Goal: Transaction & Acquisition: Purchase product/service

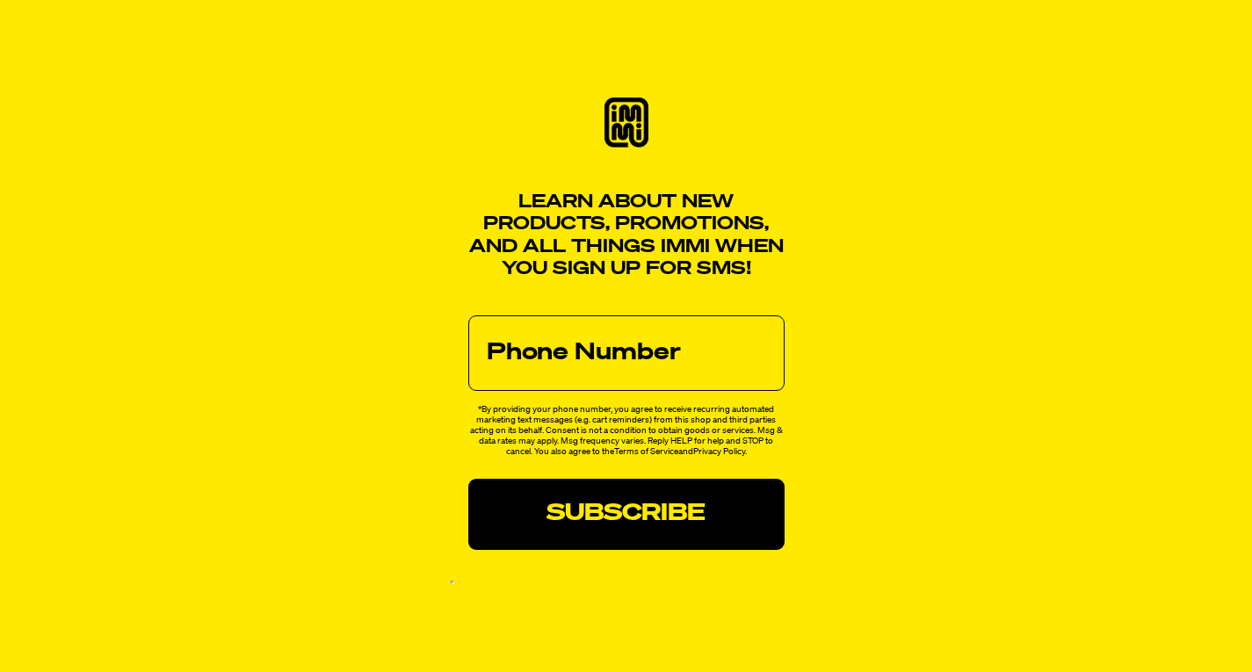
scroll to position [25, 0]
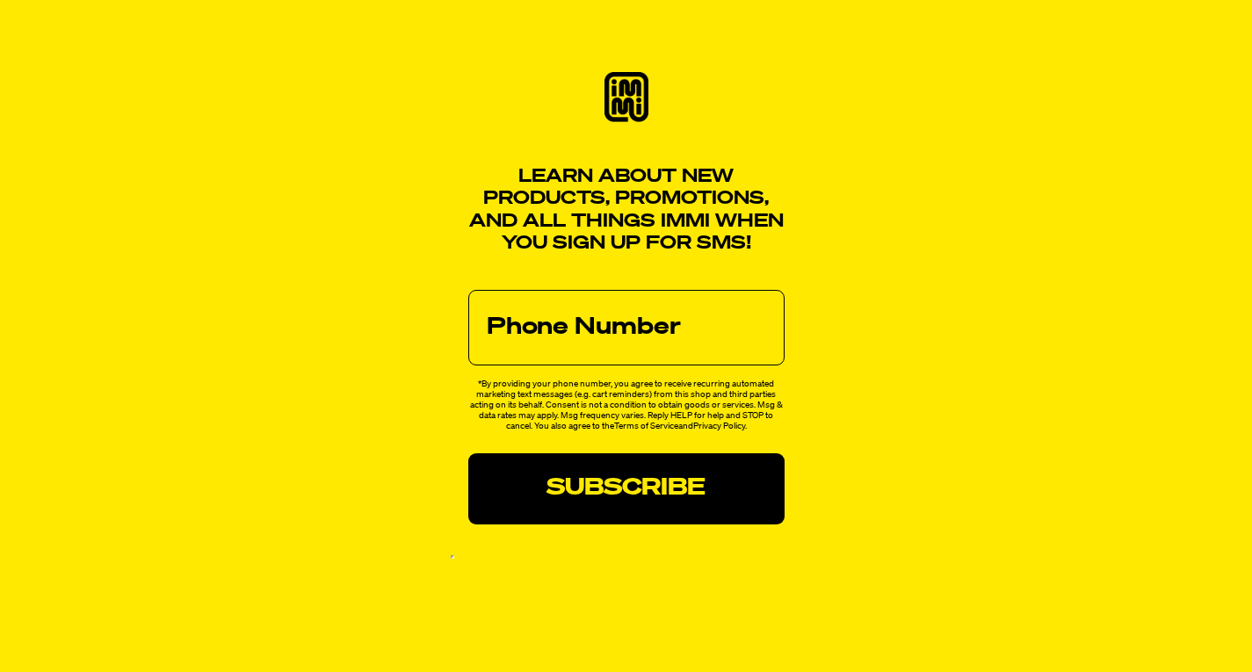
click at [564, 332] on input "phone" at bounding box center [626, 328] width 316 height 76
type input "4193574686"
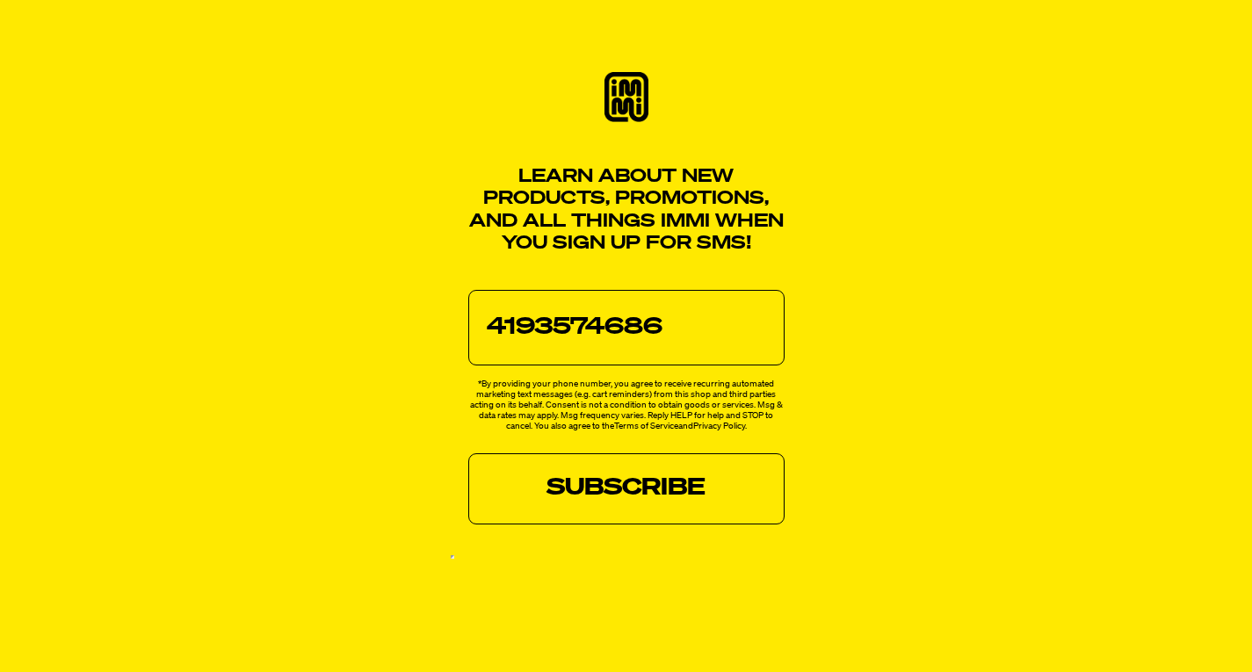
click at [614, 482] on input "Subscribe" at bounding box center [626, 488] width 316 height 71
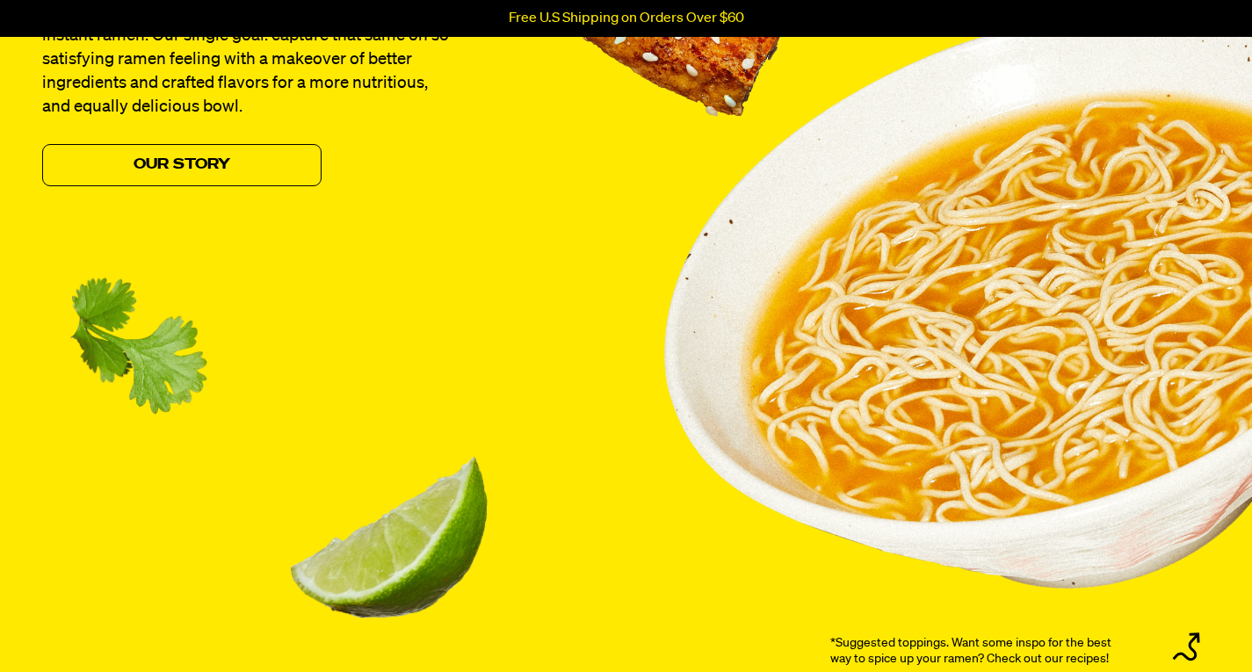
scroll to position [1769, 0]
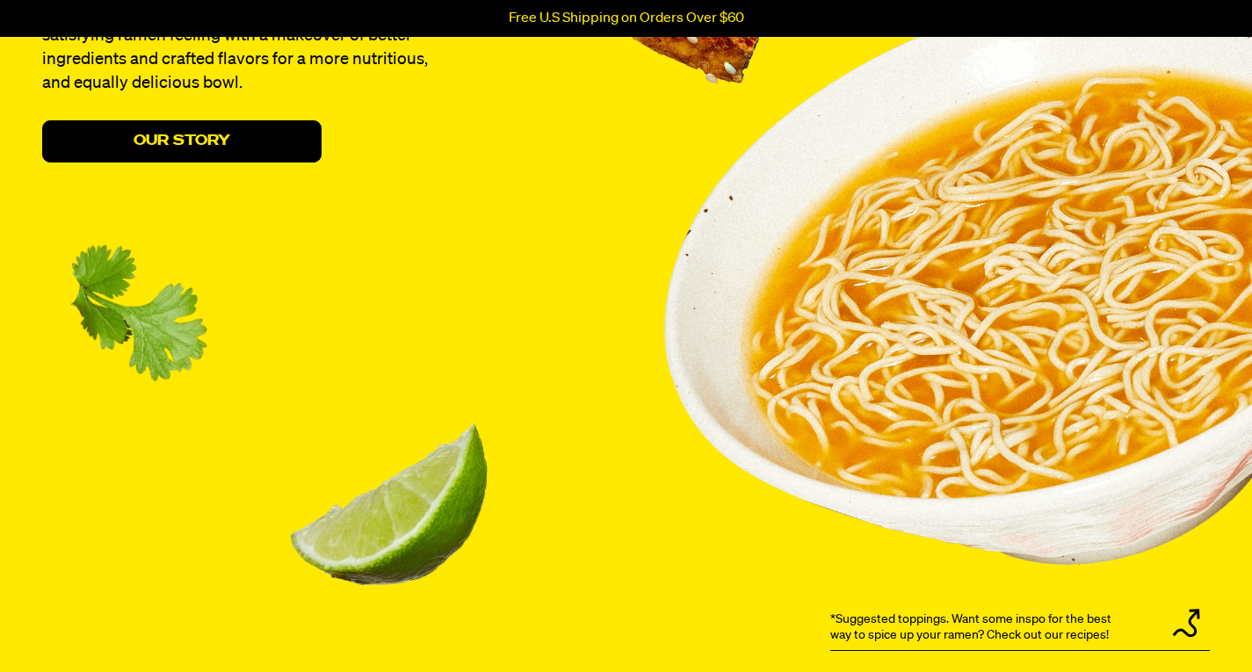
click at [138, 135] on link "Our Story" at bounding box center [181, 141] width 279 height 42
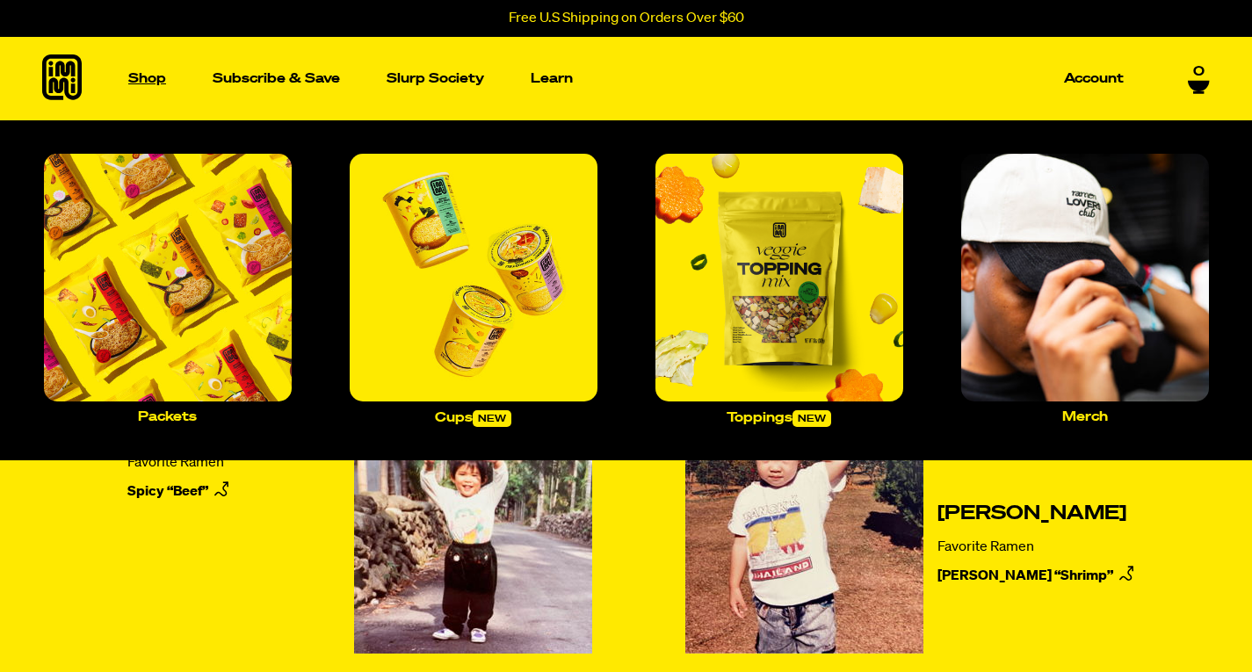
click at [139, 80] on p "Shop" at bounding box center [147, 78] width 38 height 13
click at [184, 332] on img "Main navigation" at bounding box center [168, 278] width 248 height 248
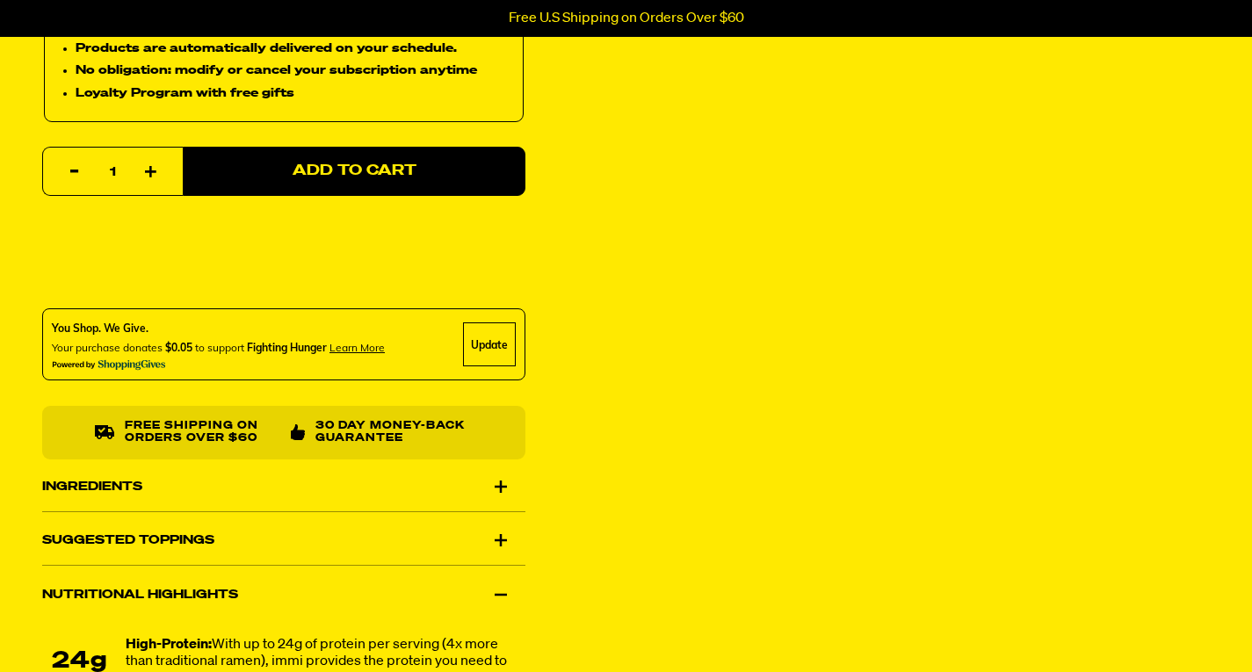
scroll to position [897, 0]
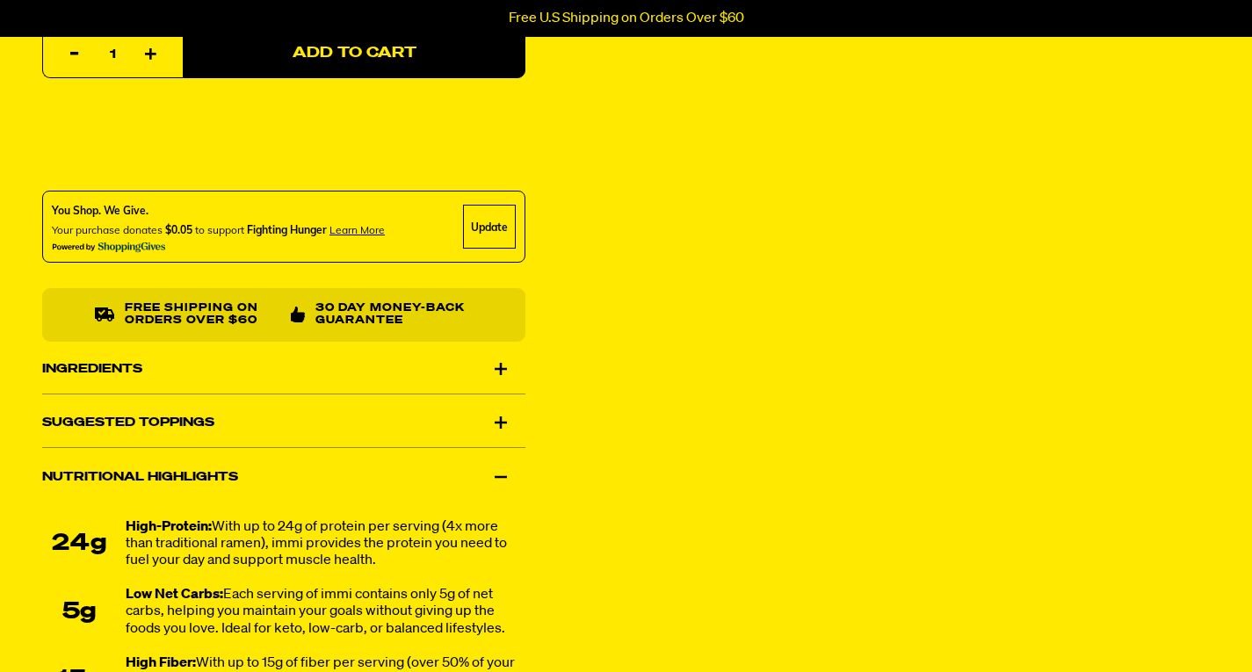
click at [330, 416] on div "Suggested Toppings" at bounding box center [283, 422] width 483 height 49
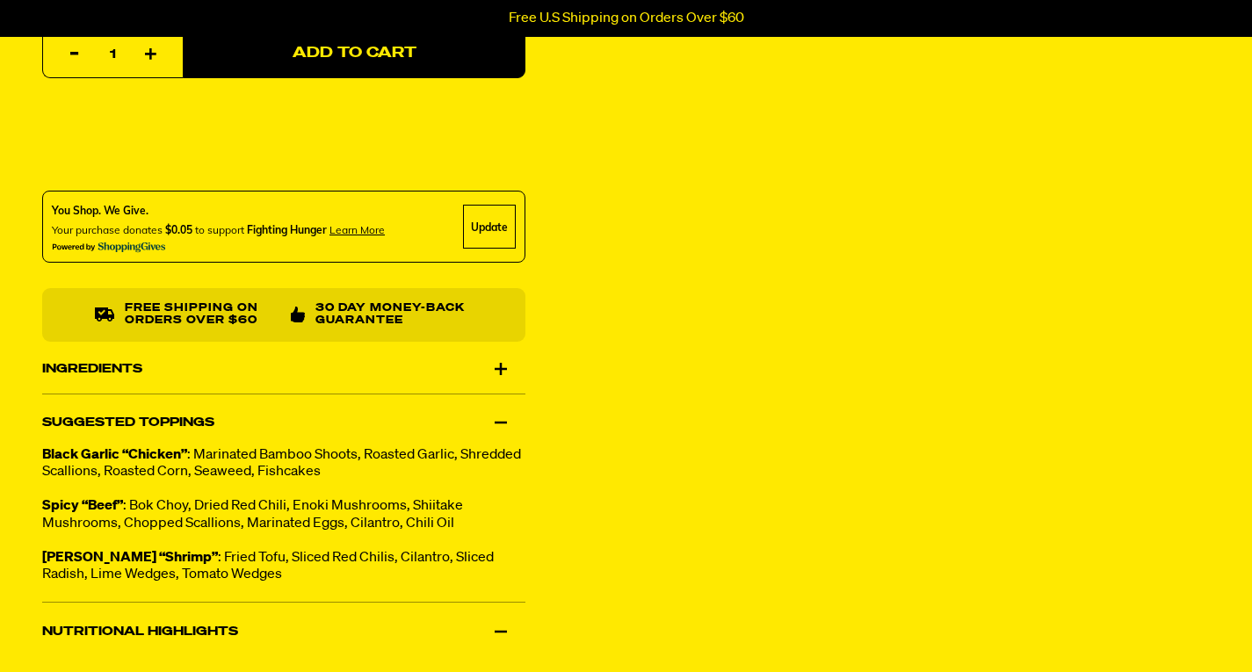
click at [345, 399] on div "Suggested Toppings" at bounding box center [283, 422] width 483 height 49
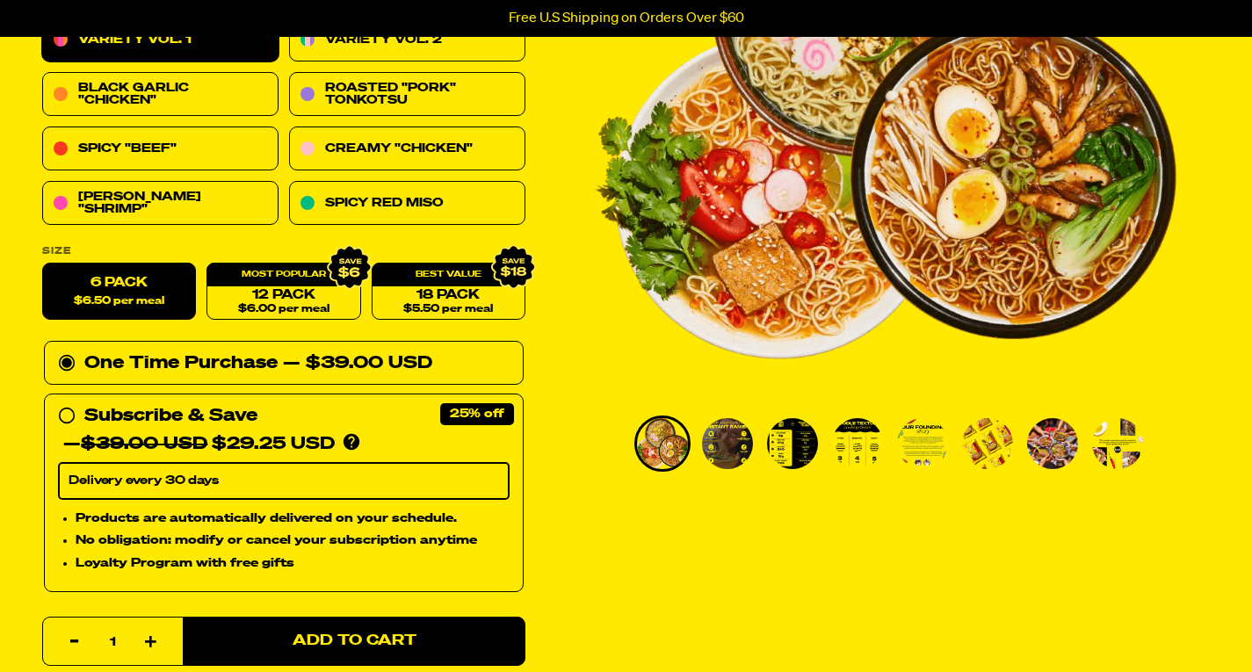
scroll to position [0, 0]
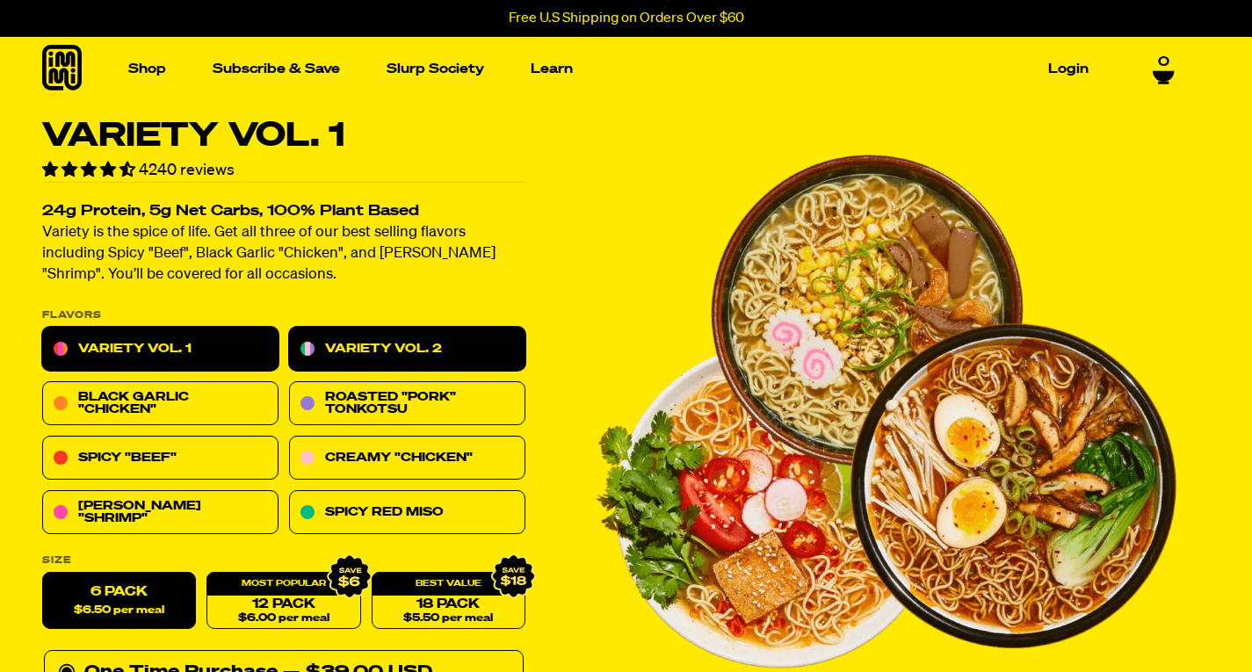
click at [350, 340] on link "Variety Vol. 2" at bounding box center [407, 350] width 236 height 44
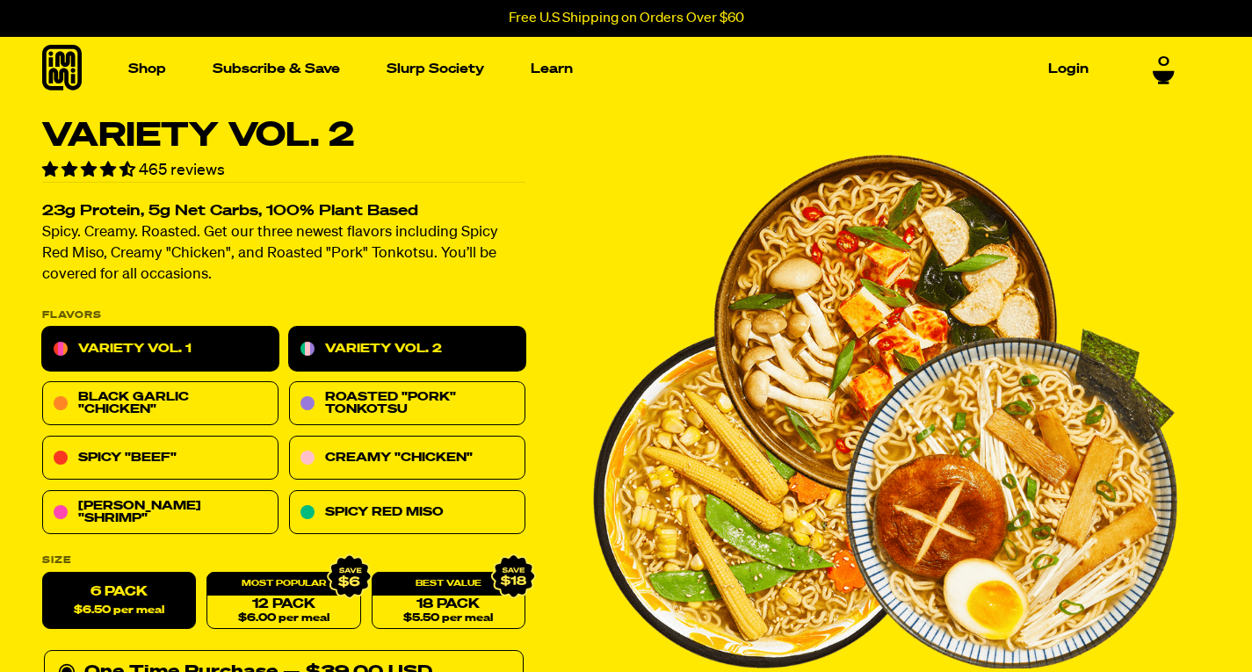
click at [164, 348] on link "Variety Vol. 1" at bounding box center [160, 350] width 236 height 44
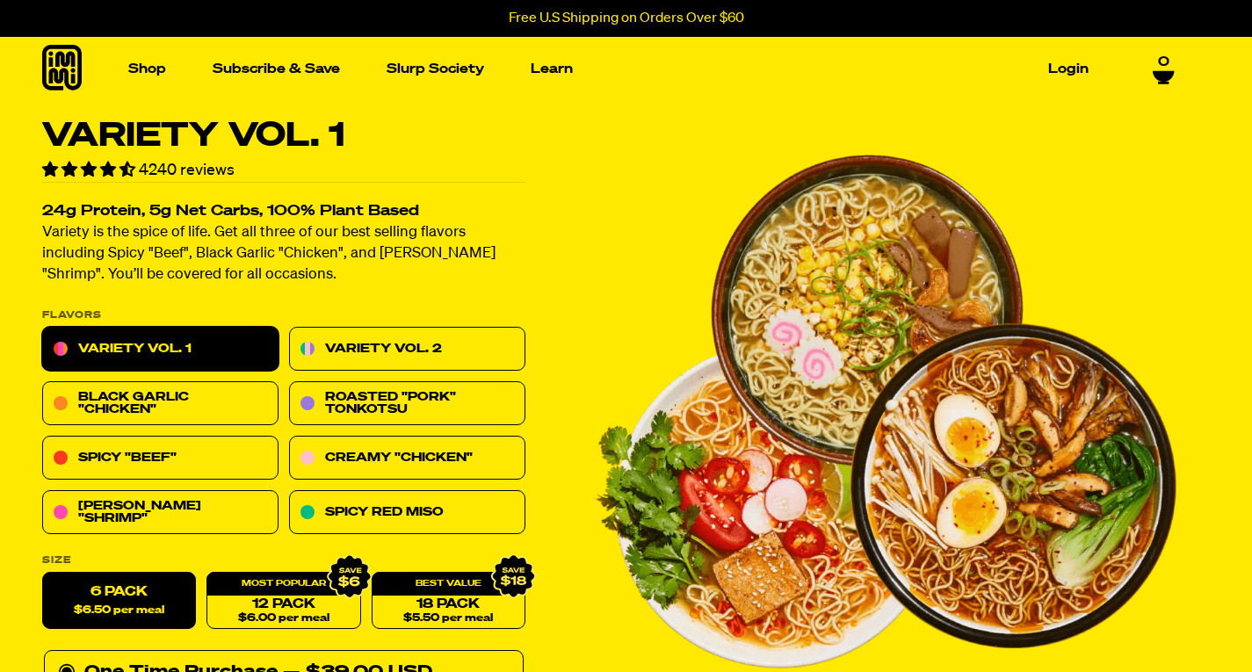
click at [314, 278] on p "Variety is the spice of life. Get all three of our best selling flavors includi…" at bounding box center [283, 254] width 483 height 63
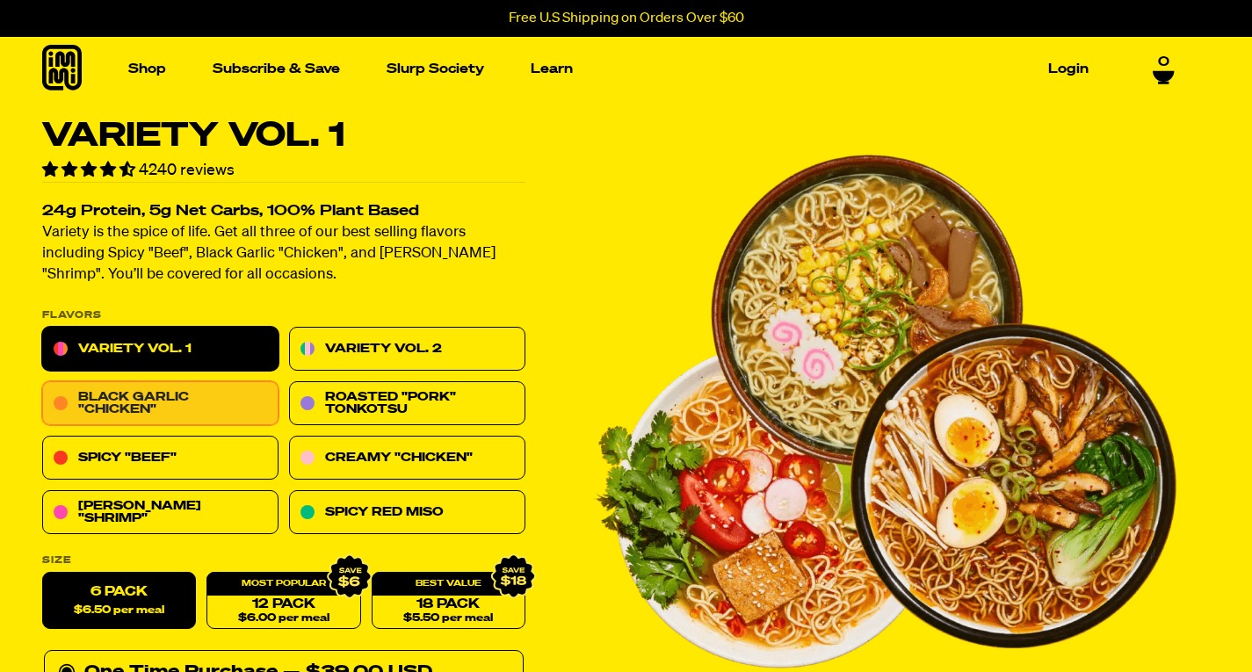
click at [192, 403] on link "Black Garlic "Chicken"" at bounding box center [160, 404] width 236 height 44
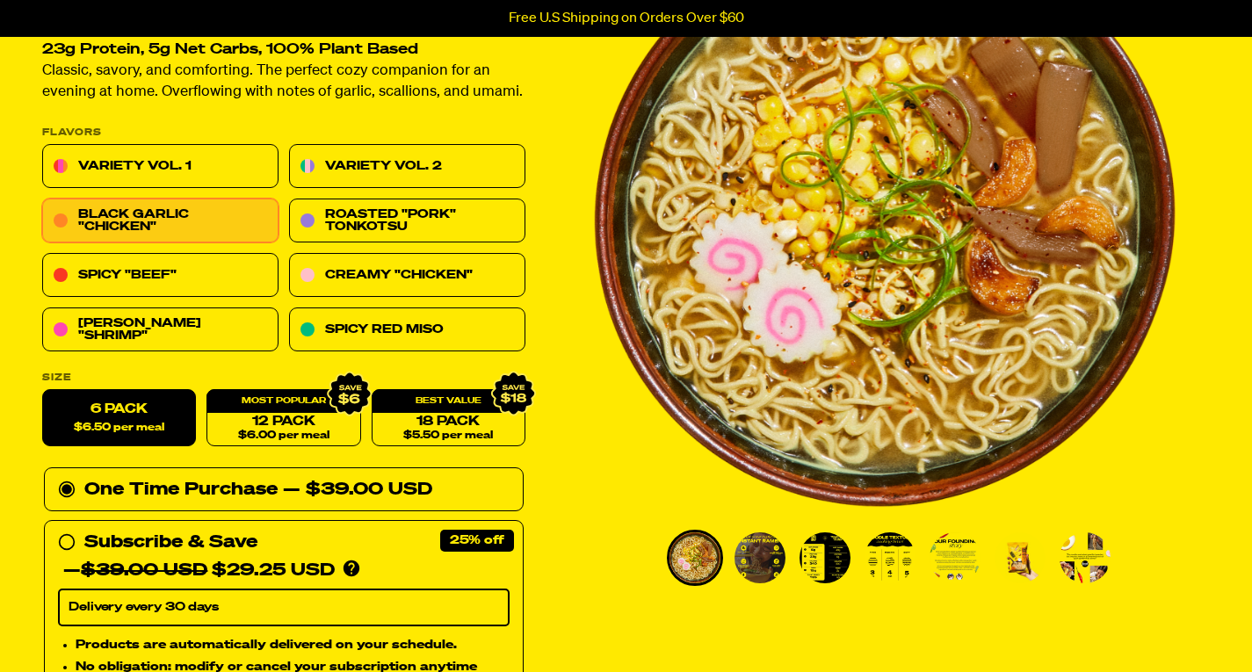
scroll to position [209, 0]
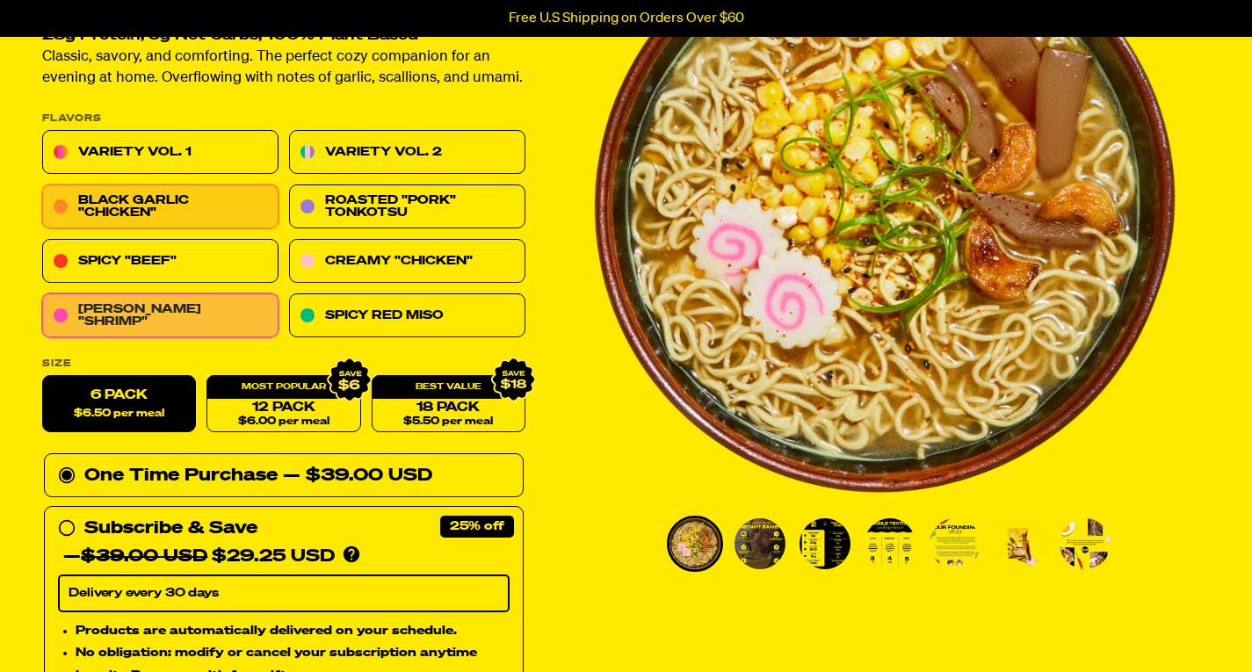
click at [131, 321] on link "[PERSON_NAME] "Shrimp"" at bounding box center [160, 316] width 236 height 44
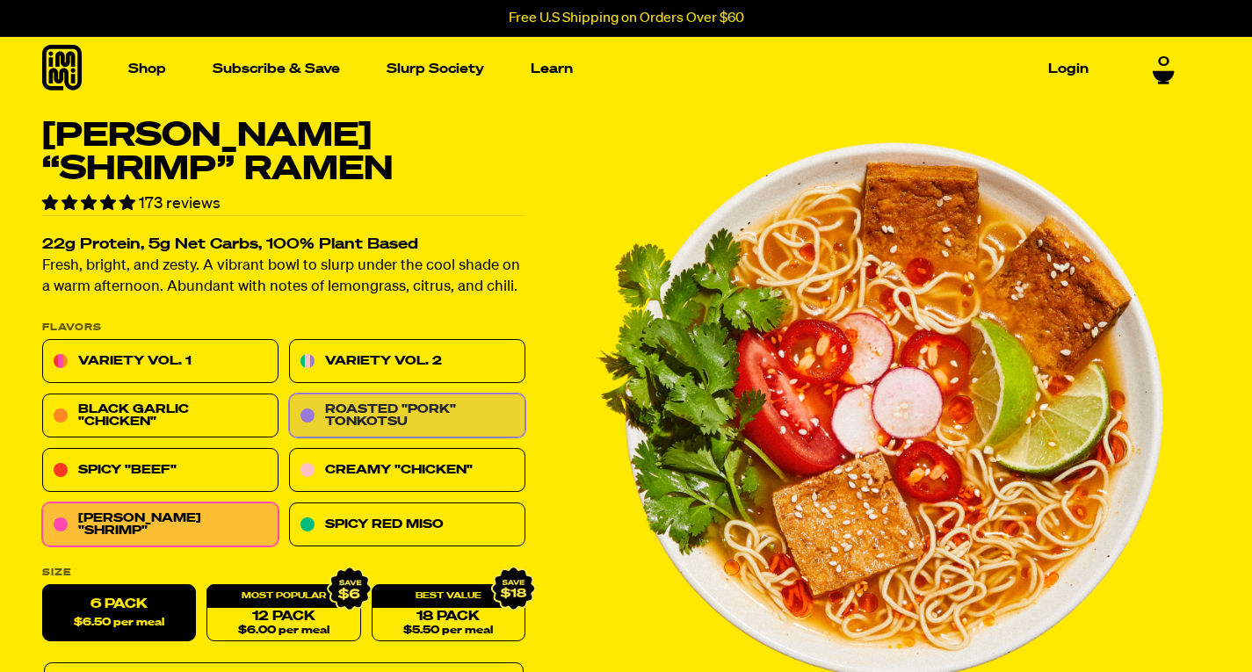
click at [346, 416] on link "Roasted "Pork" Tonkotsu" at bounding box center [407, 416] width 236 height 44
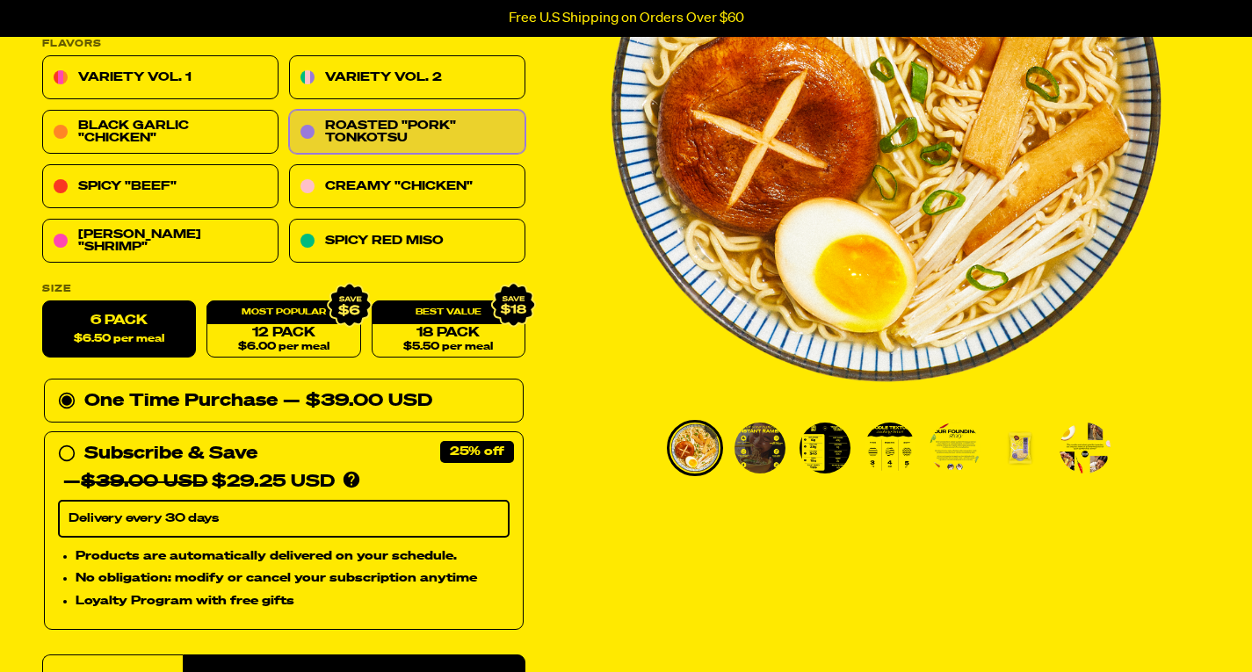
scroll to position [319, 0]
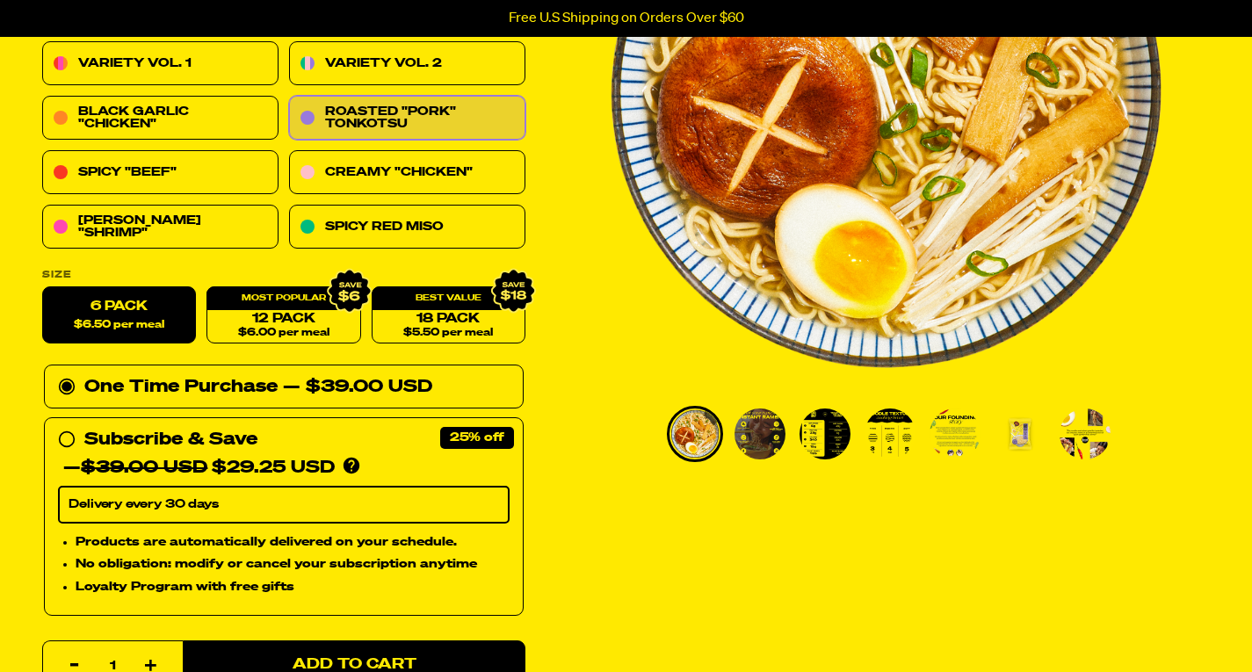
click at [139, 329] on span "$6.50 per meal" at bounding box center [119, 325] width 90 height 11
click at [43, 288] on input "6 pack $6.50 per meal" at bounding box center [42, 287] width 1 height 1
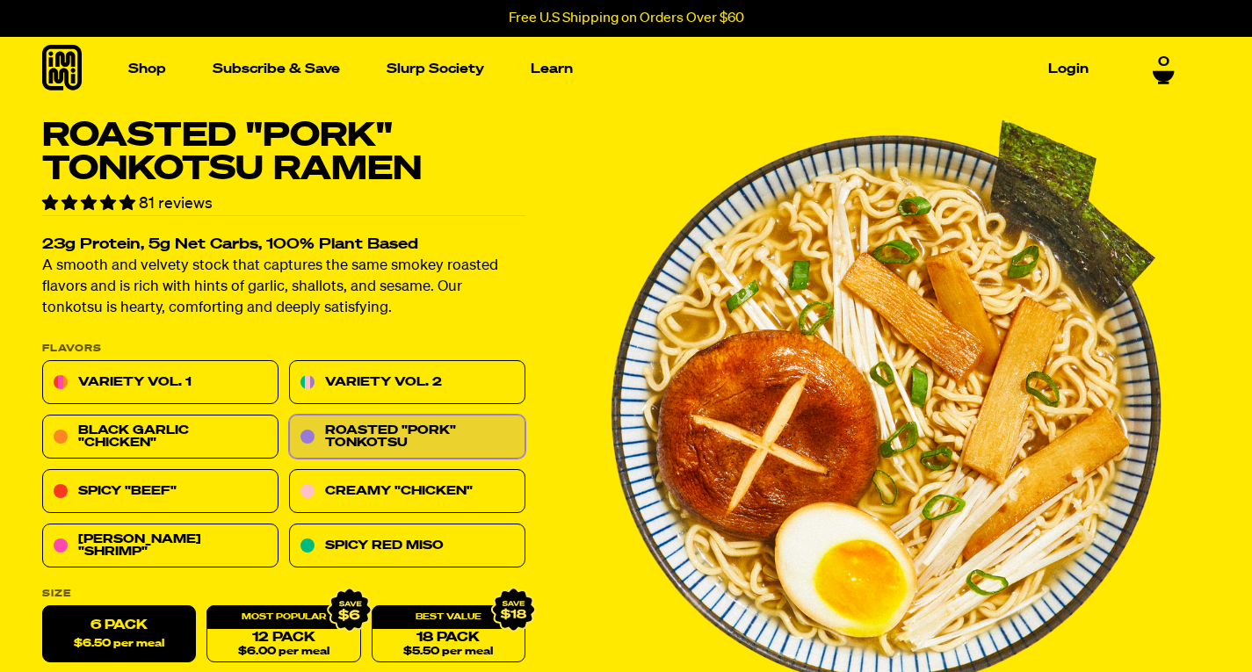
scroll to position [11, 0]
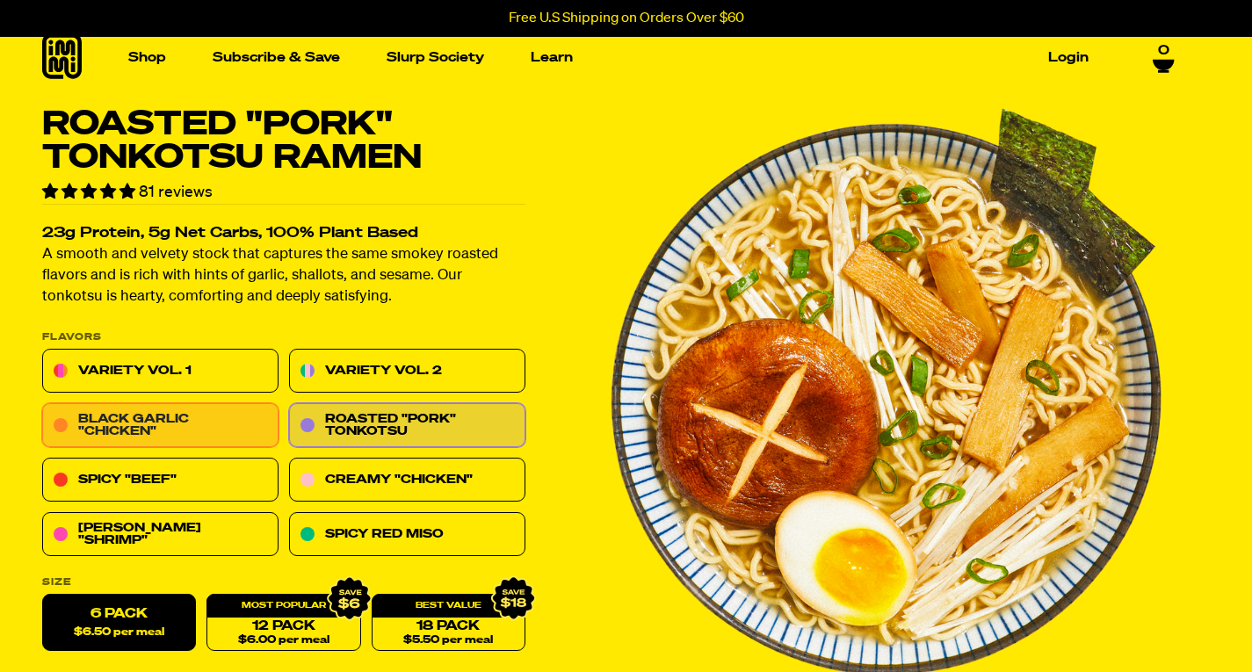
click at [134, 435] on link "Black Garlic "Chicken"" at bounding box center [160, 426] width 236 height 44
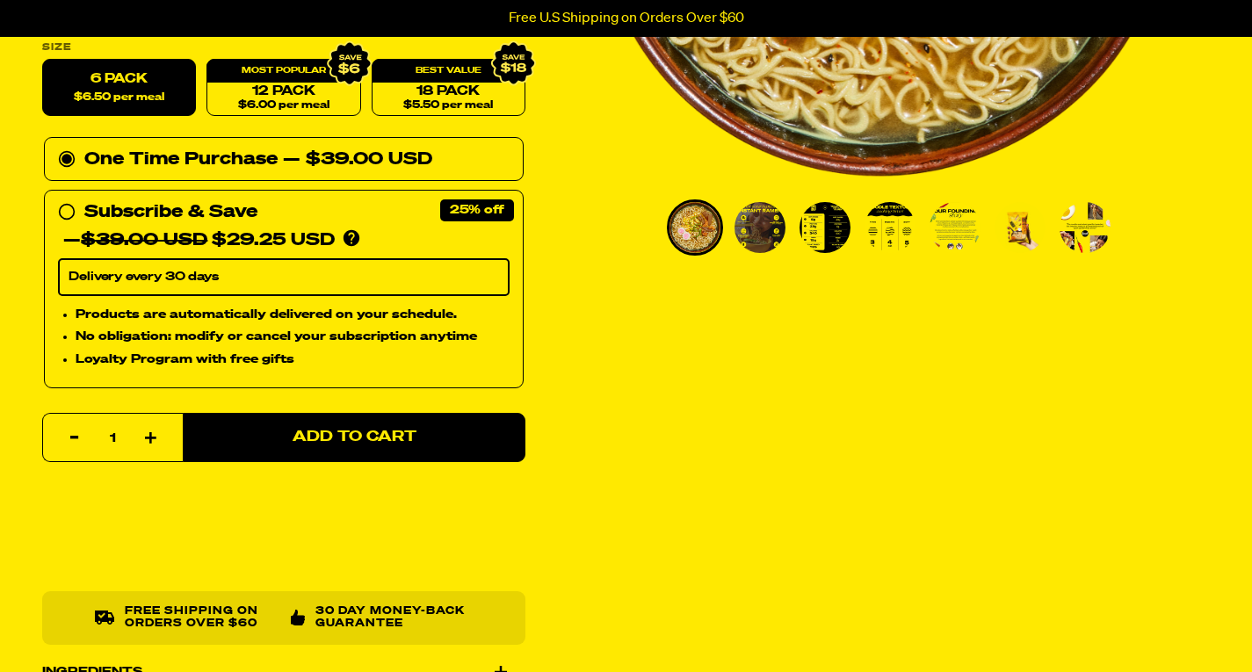
scroll to position [553, 0]
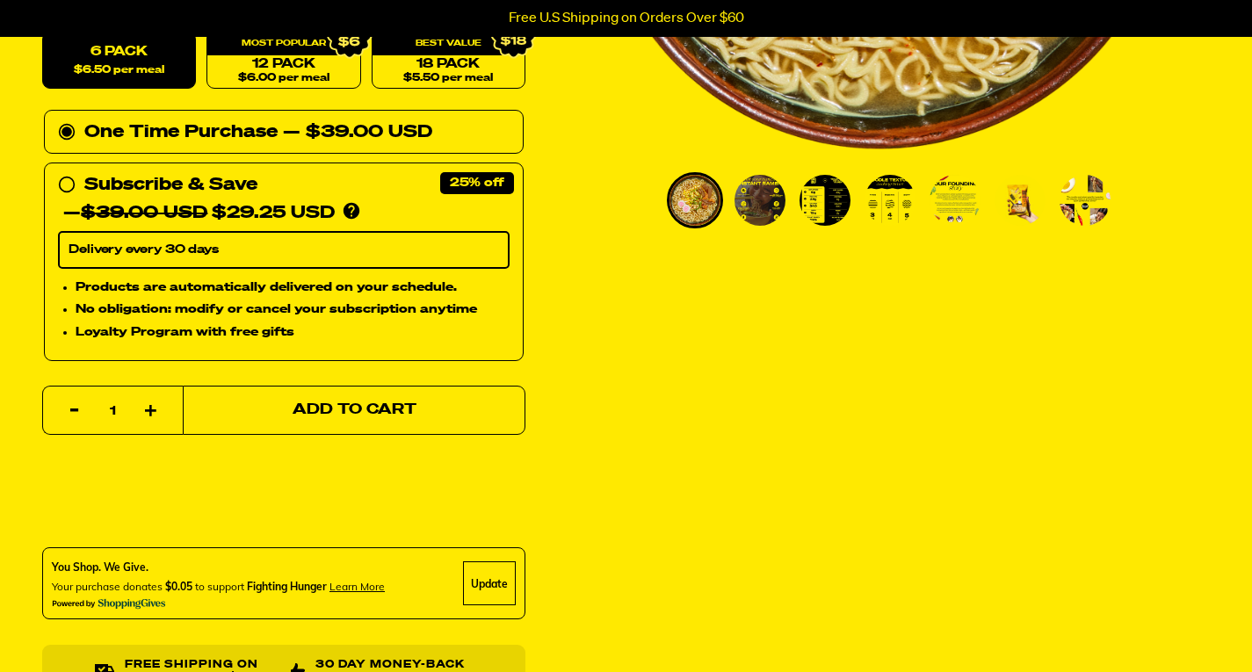
click at [320, 406] on span "Add to Cart" at bounding box center [355, 410] width 124 height 15
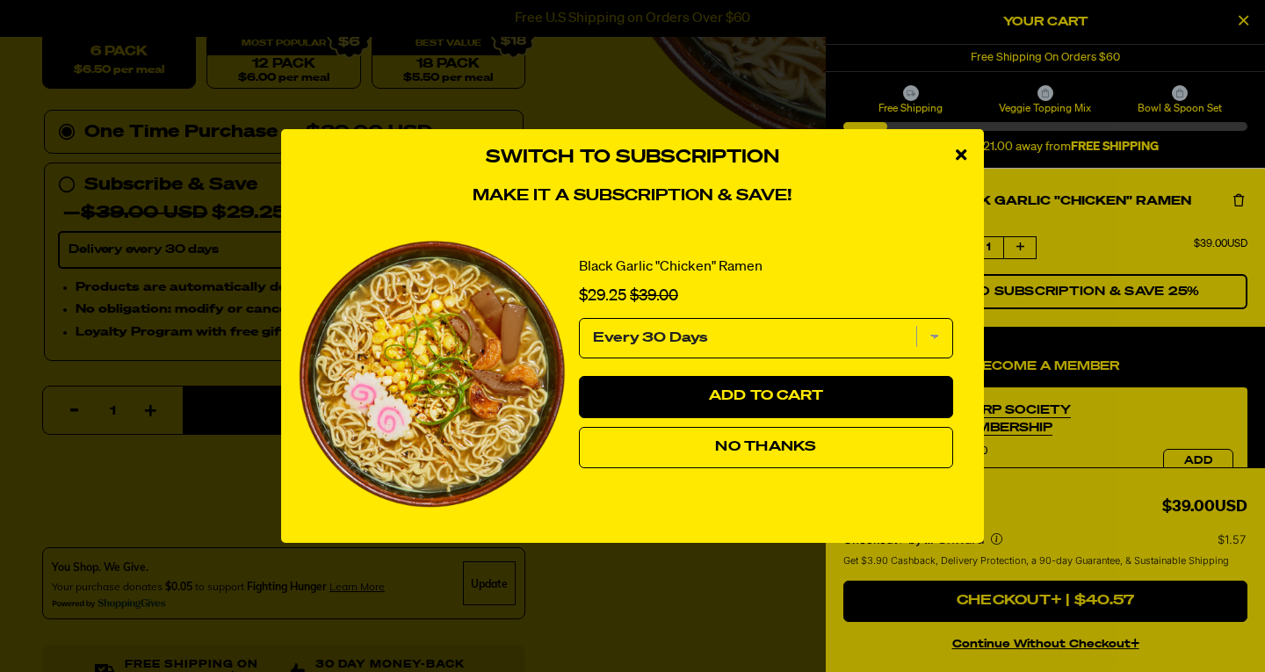
click at [746, 447] on span "No Thanks" at bounding box center [765, 447] width 101 height 14
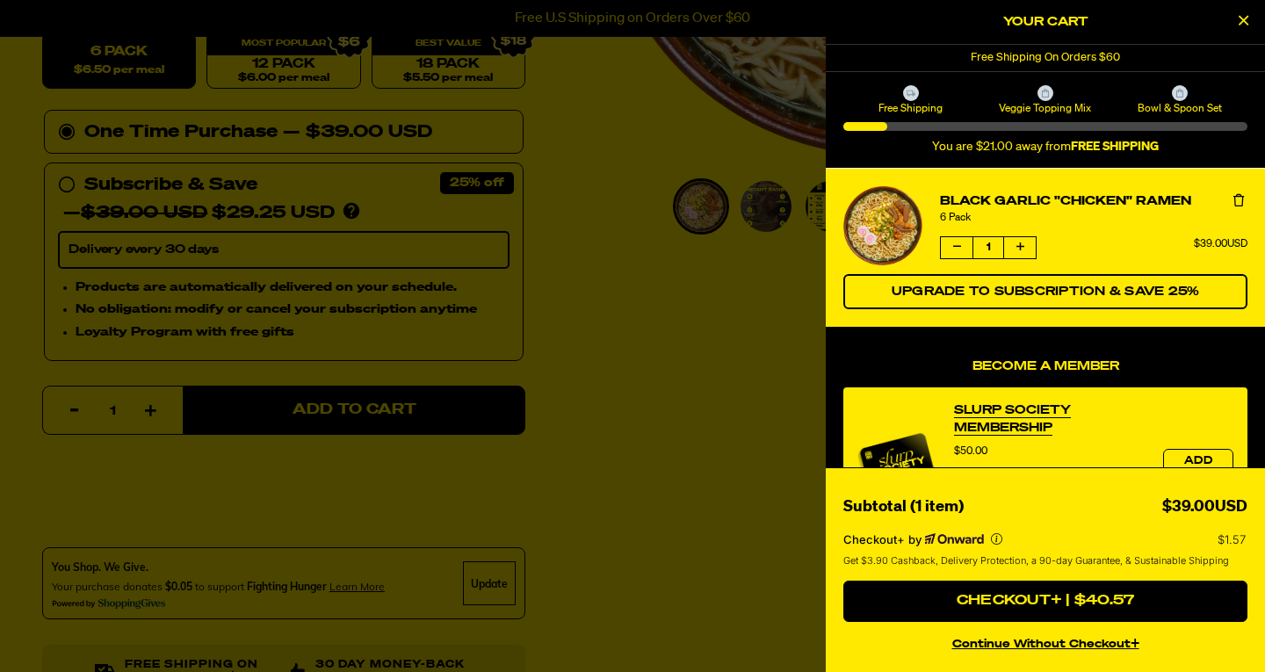
drag, startPoint x: 660, startPoint y: 413, endPoint x: 672, endPoint y: 411, distance: 12.4
click at [672, 411] on div at bounding box center [632, 336] width 1265 height 672
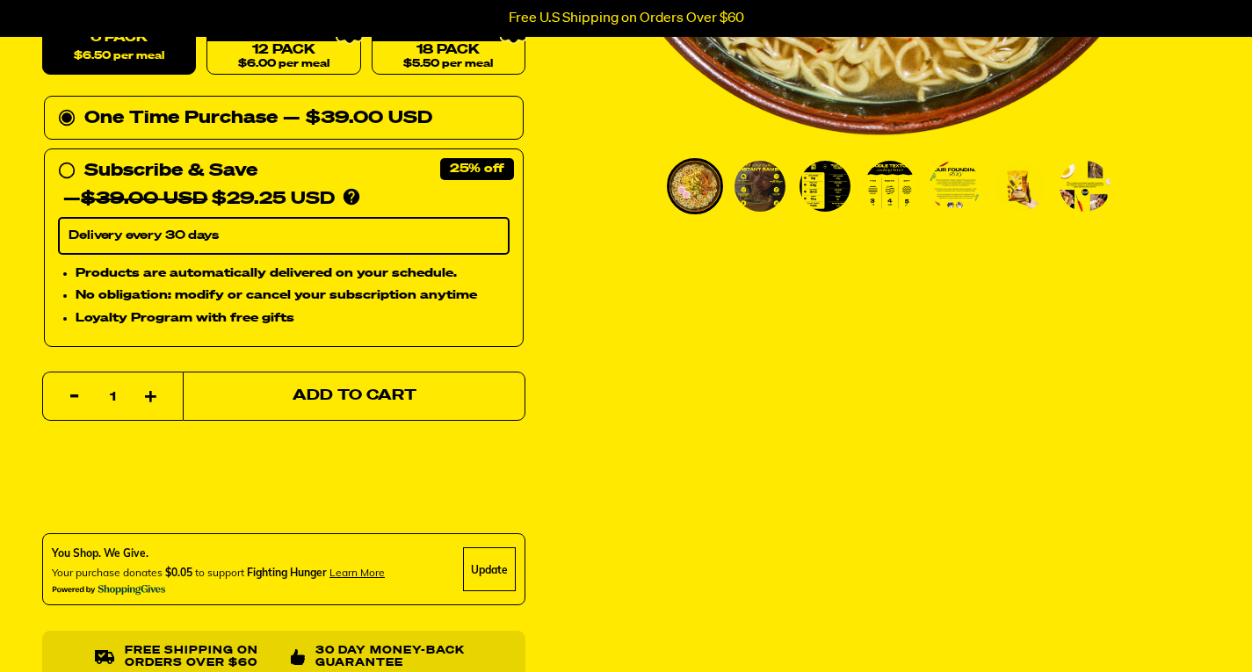
scroll to position [0, 0]
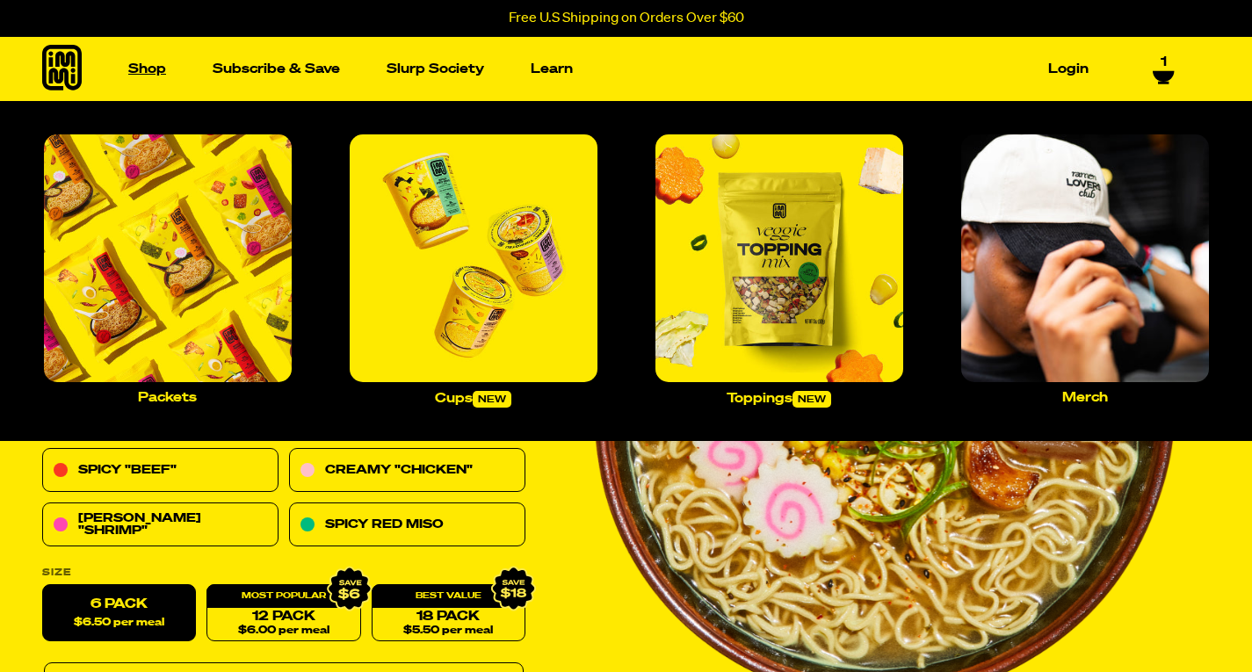
click at [148, 63] on link "Shop" at bounding box center [147, 68] width 52 height 27
click at [784, 315] on img "Main navigation" at bounding box center [779, 258] width 248 height 248
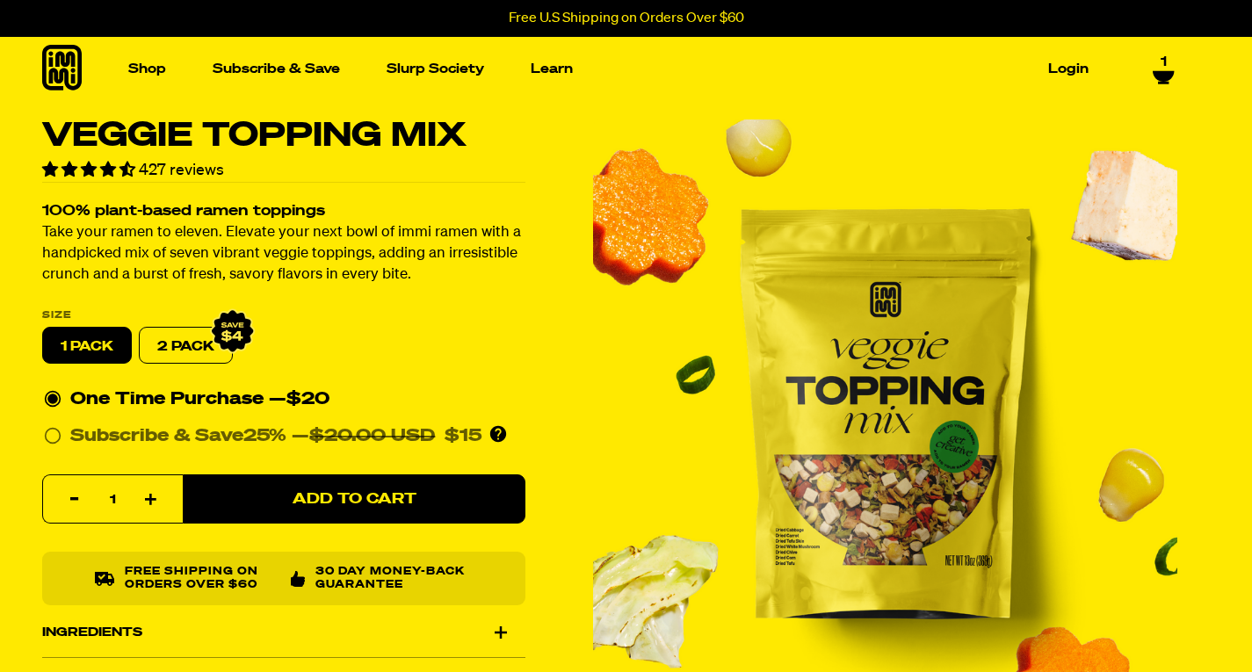
drag, startPoint x: 181, startPoint y: 334, endPoint x: 177, endPoint y: 344, distance: 11.1
click at [177, 344] on label "2 PACK" at bounding box center [186, 346] width 94 height 37
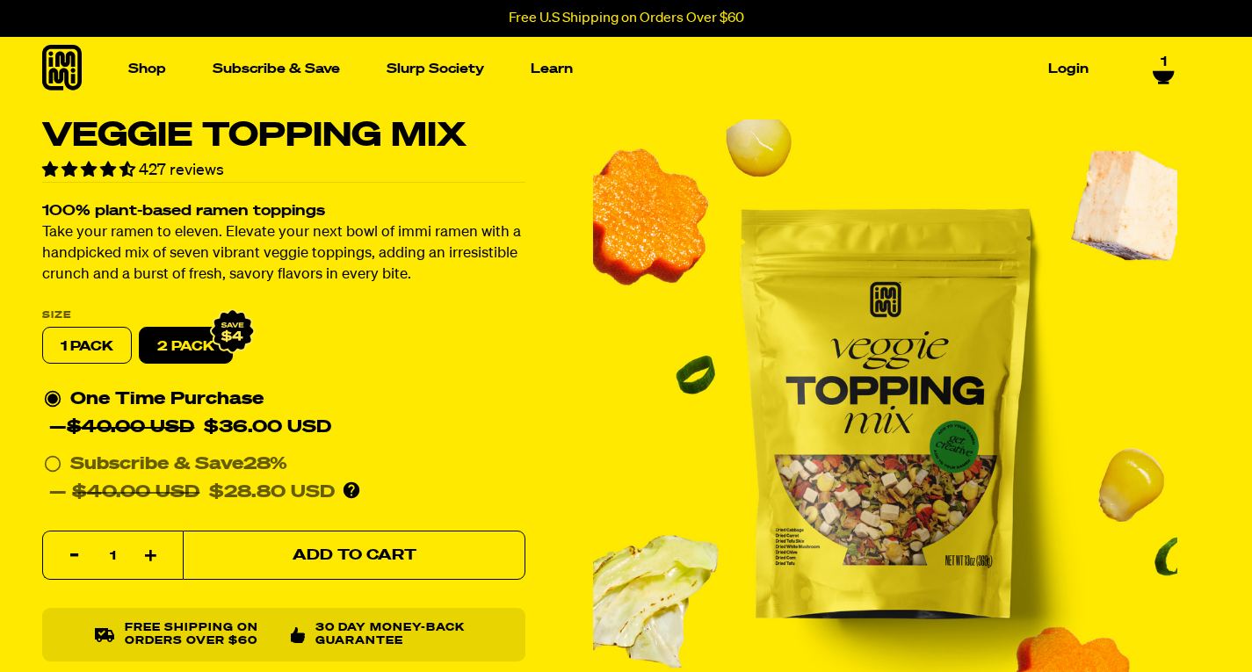
click at [360, 562] on span "Add to Cart" at bounding box center [355, 555] width 124 height 15
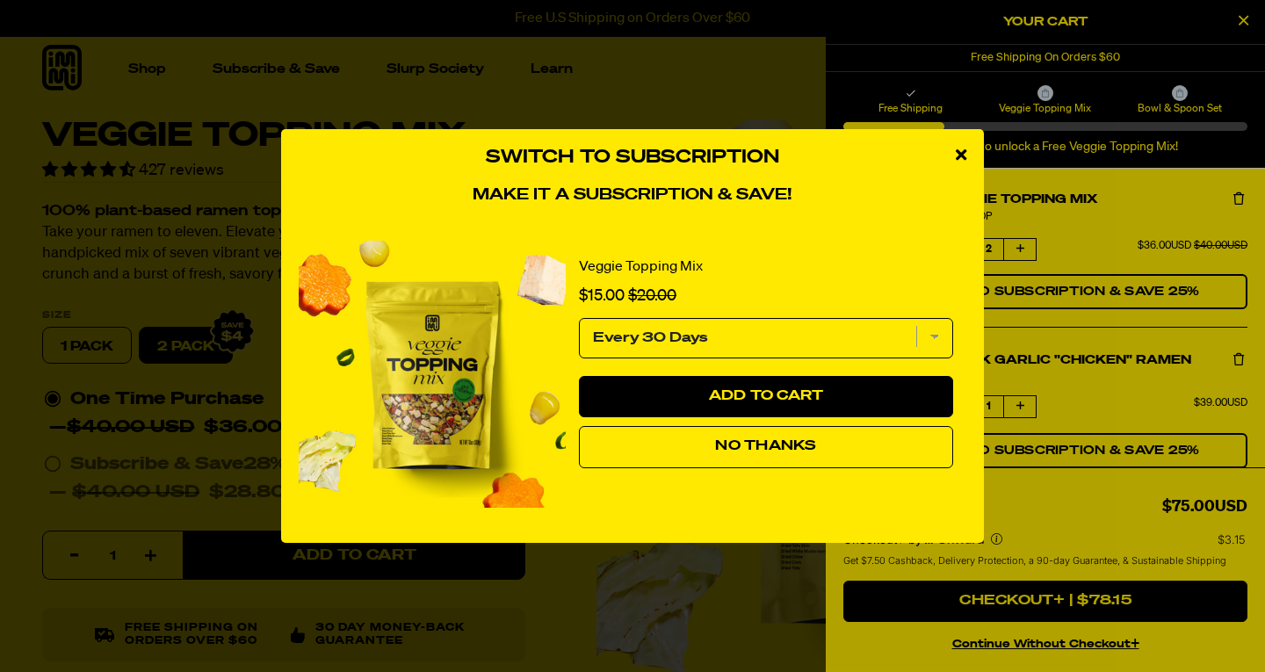
click at [749, 454] on button "No Thanks" at bounding box center [766, 447] width 374 height 42
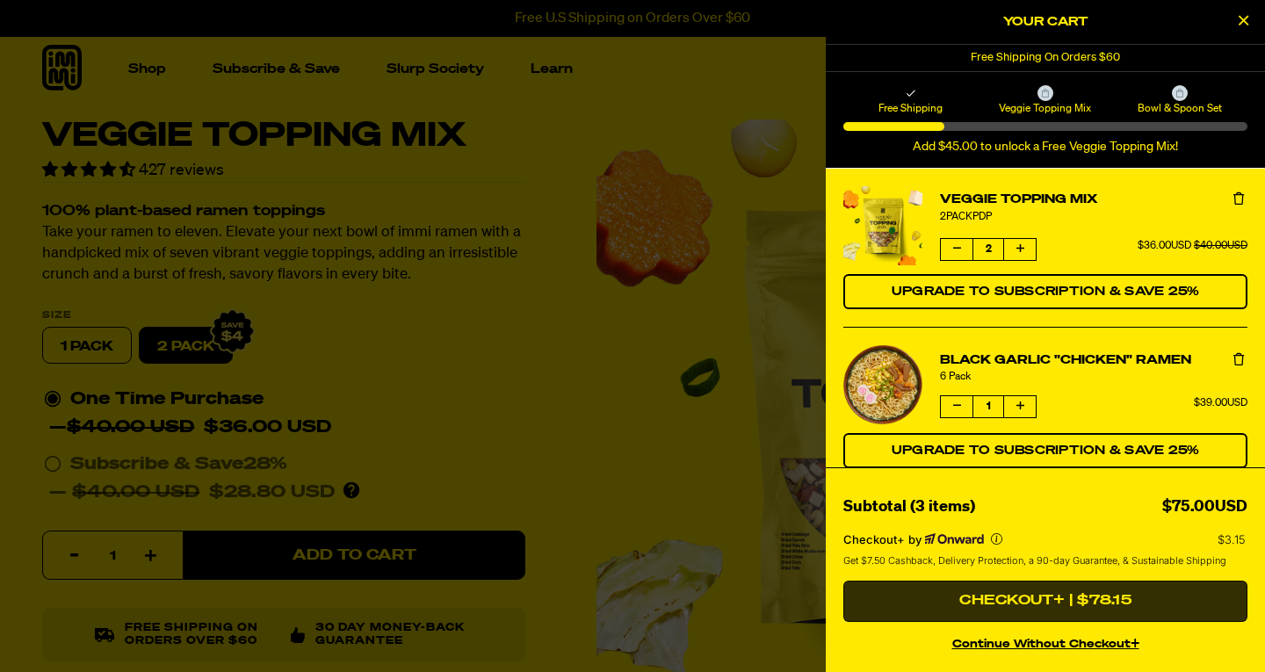
click at [1017, 594] on button "Checkout+ | $78.15" at bounding box center [1045, 602] width 404 height 42
